Goal: Task Accomplishment & Management: Manage account settings

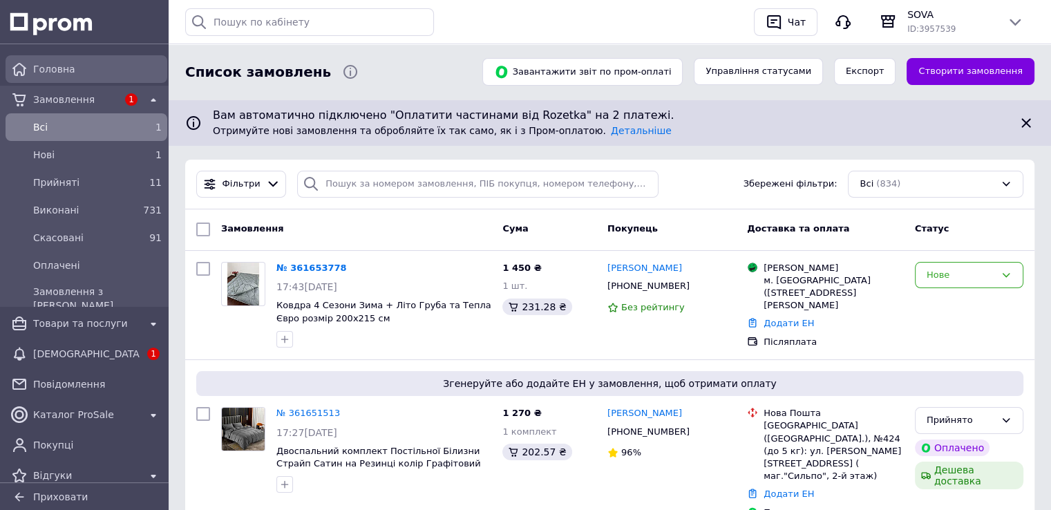
click at [64, 68] on span "Головна" at bounding box center [97, 69] width 129 height 14
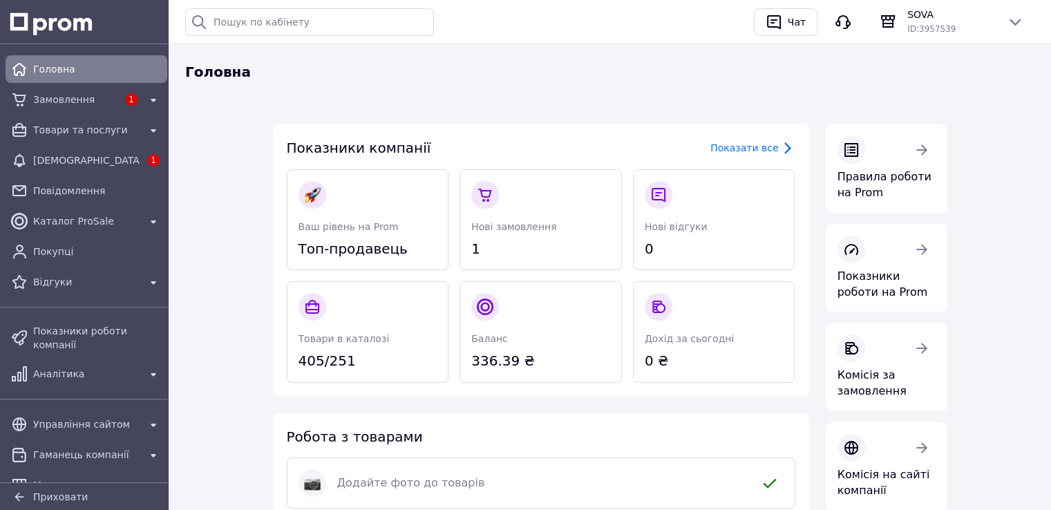
click at [543, 363] on span "336.39 ₴" at bounding box center [540, 361] width 139 height 20
click at [504, 325] on div "Баланс 336.39 ₴" at bounding box center [540, 332] width 162 height 102
click at [513, 324] on div "Баланс 336.39 ₴" at bounding box center [540, 332] width 162 height 102
click at [85, 448] on span "Гаманець компанії" at bounding box center [86, 455] width 106 height 14
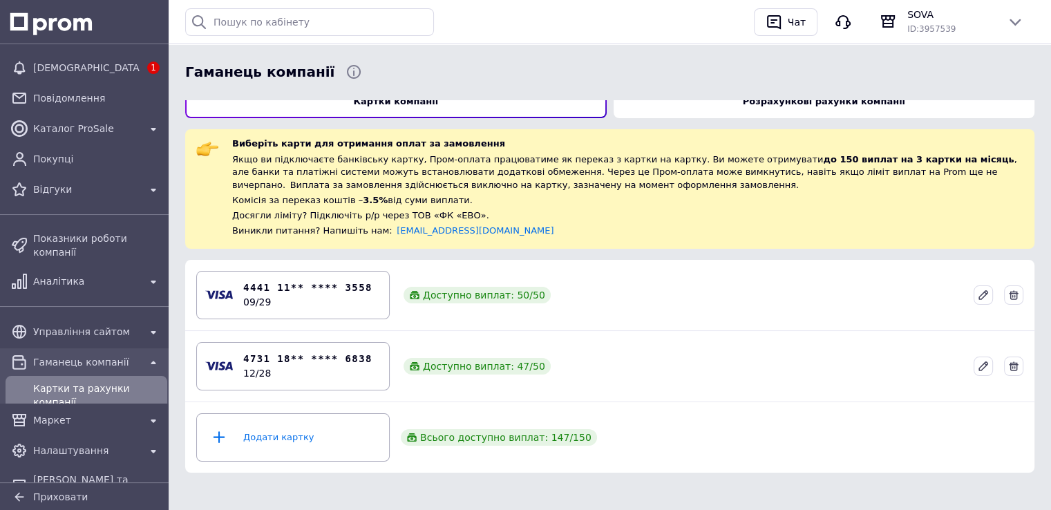
scroll to position [104, 0]
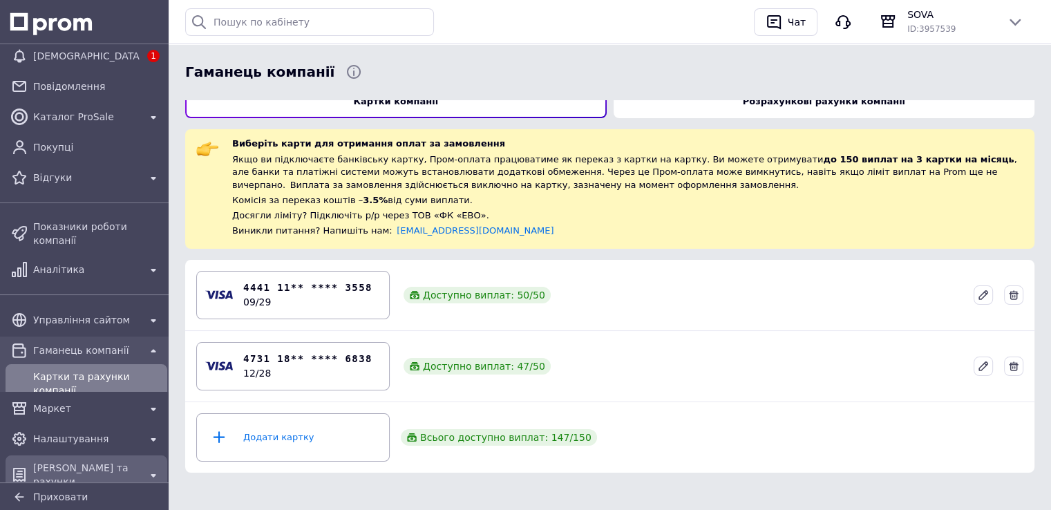
click at [94, 461] on span "[PERSON_NAME] та рахунки" at bounding box center [86, 475] width 106 height 28
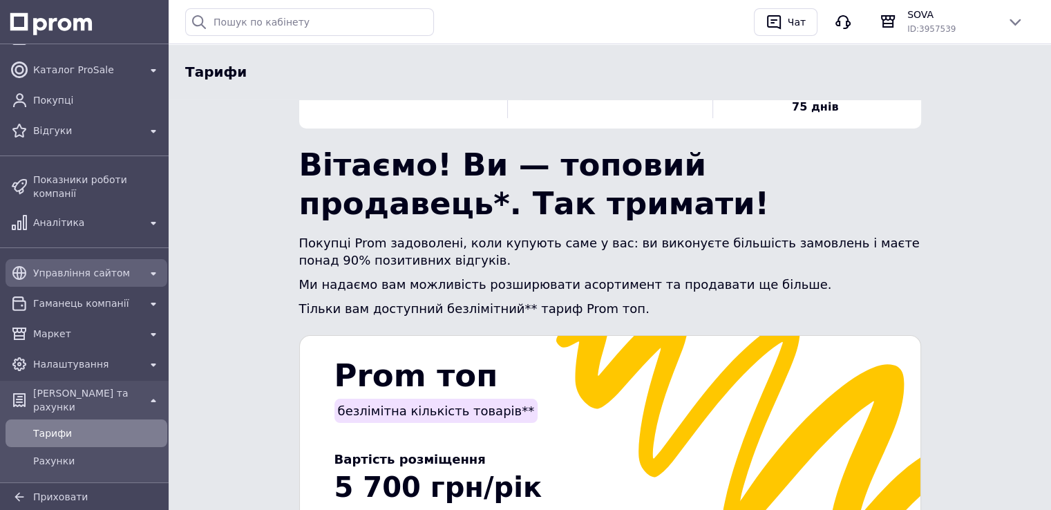
scroll to position [187, 0]
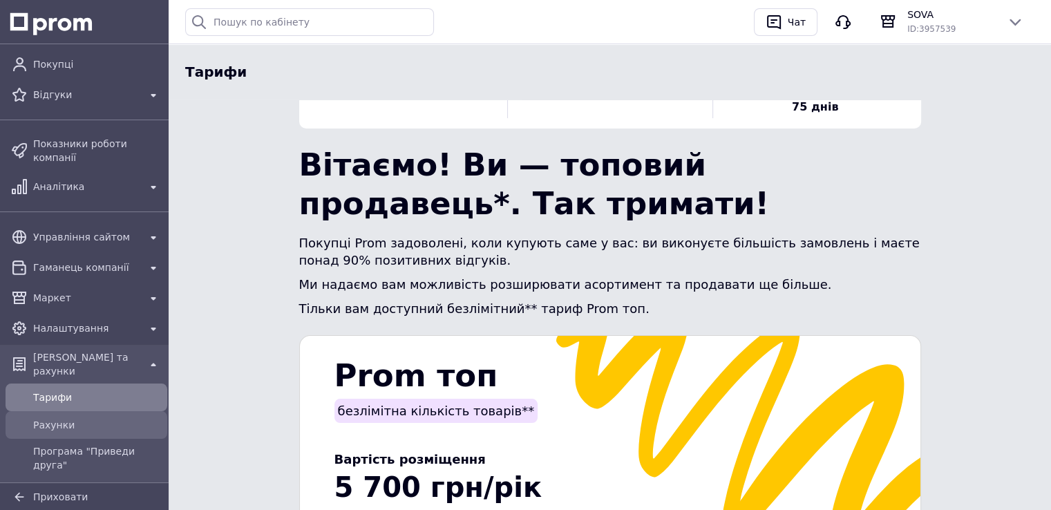
click at [80, 418] on span "Рахунки" at bounding box center [97, 425] width 129 height 14
